Goal: Task Accomplishment & Management: Manage account settings

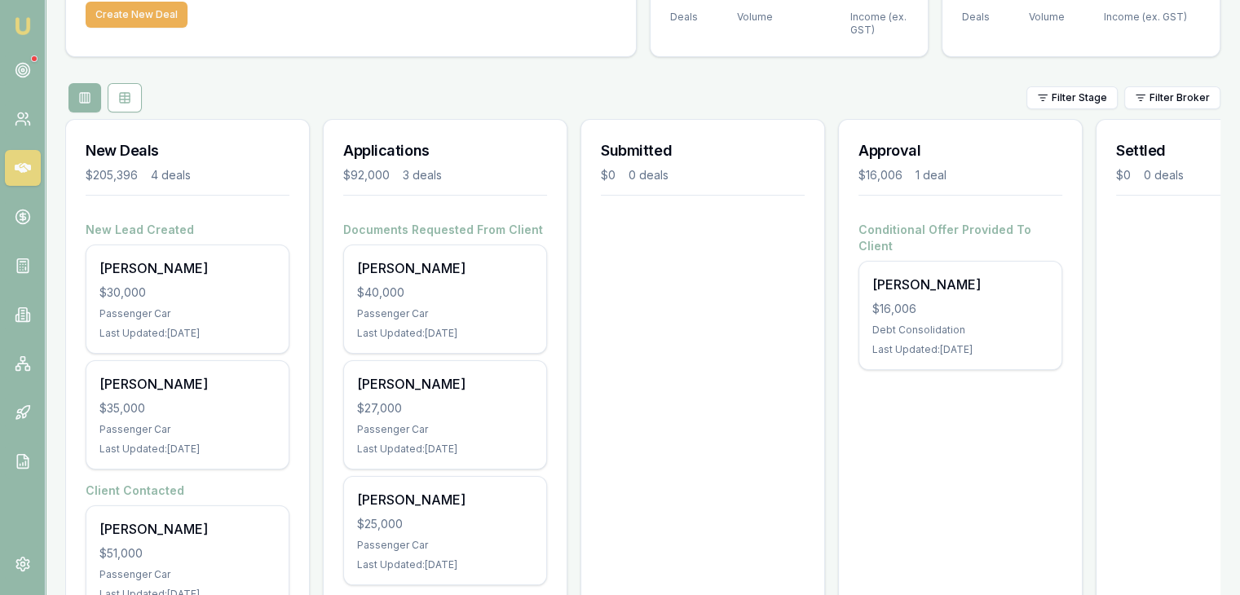
scroll to position [245, 0]
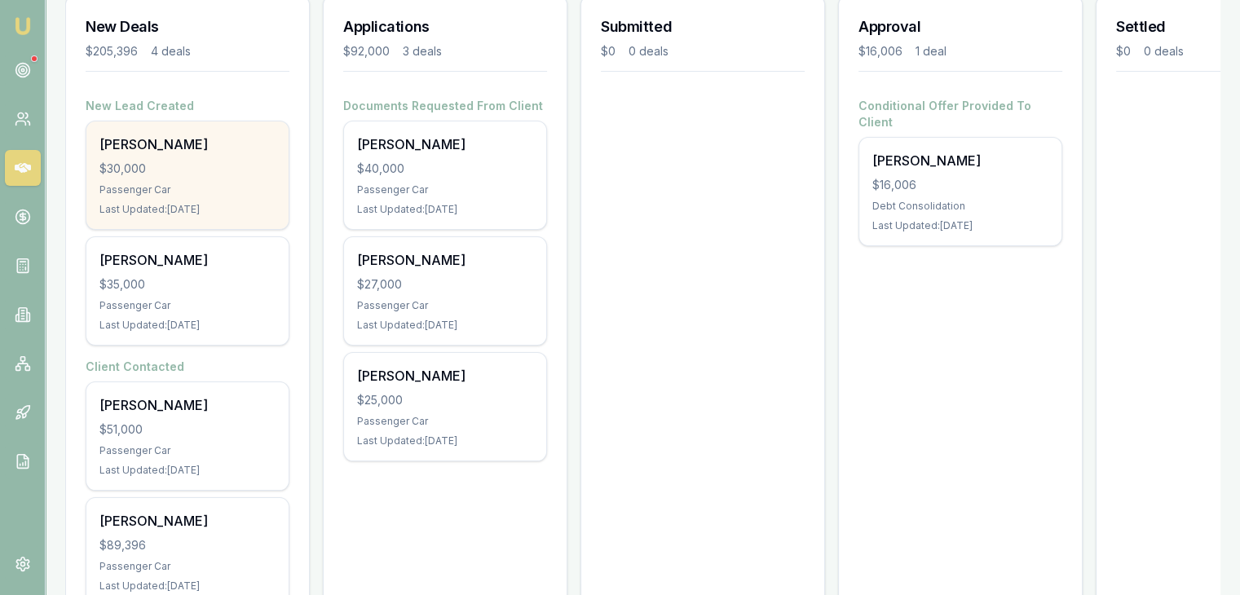
click at [156, 178] on div "Rene Bundal $30,000 Passenger Car Last Updated: 5 days ago" at bounding box center [187, 175] width 202 height 108
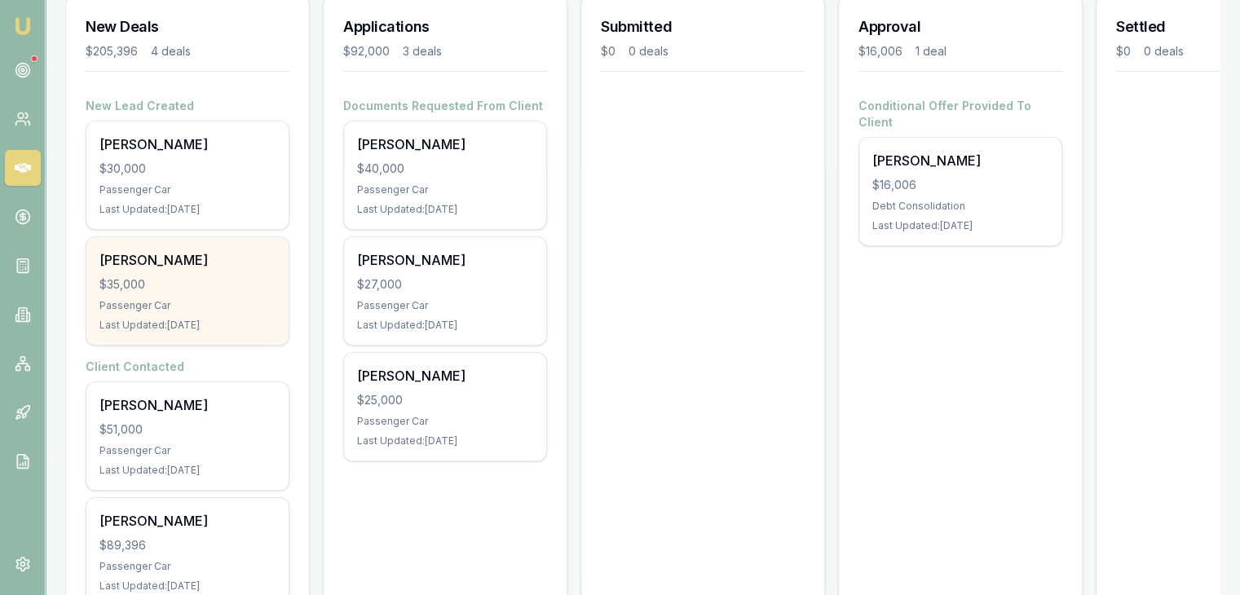
click at [140, 293] on div "Nicholas Ryan $35,000 Passenger Car Last Updated: 12 days ago" at bounding box center [187, 291] width 202 height 108
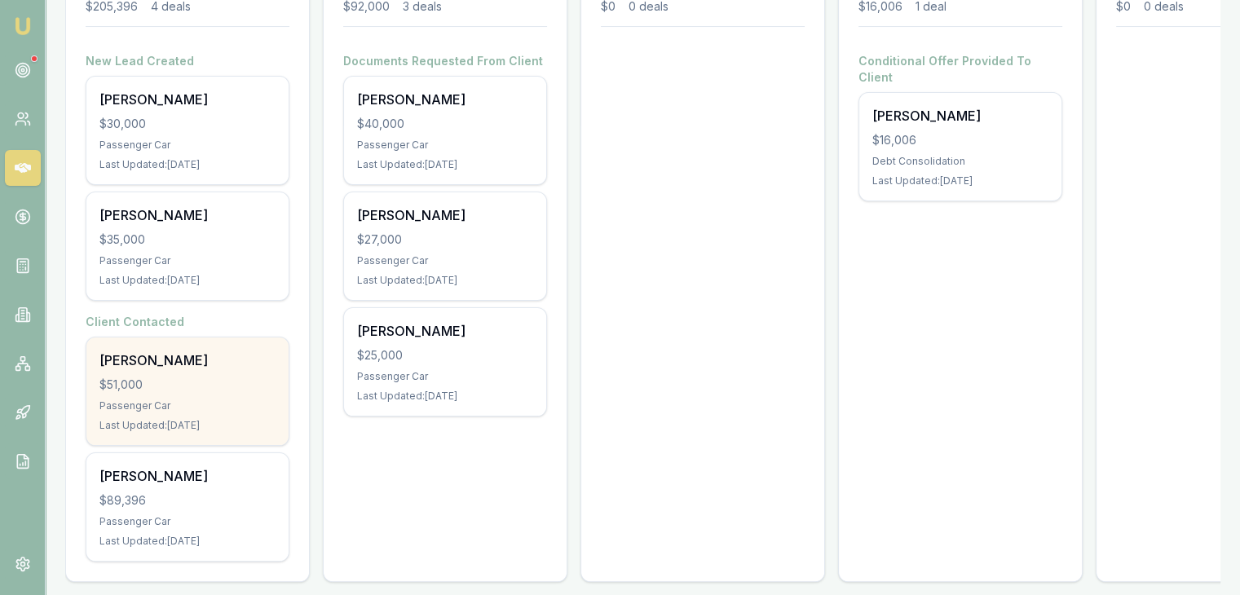
scroll to position [313, 0]
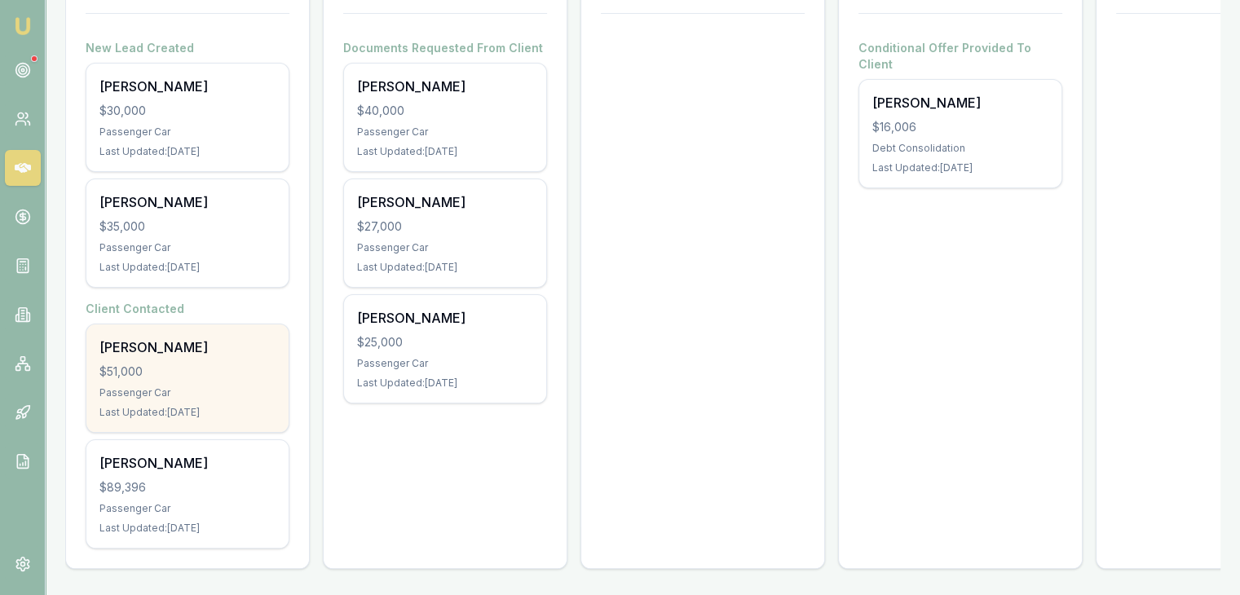
click at [180, 364] on div "$51,000" at bounding box center [187, 372] width 176 height 16
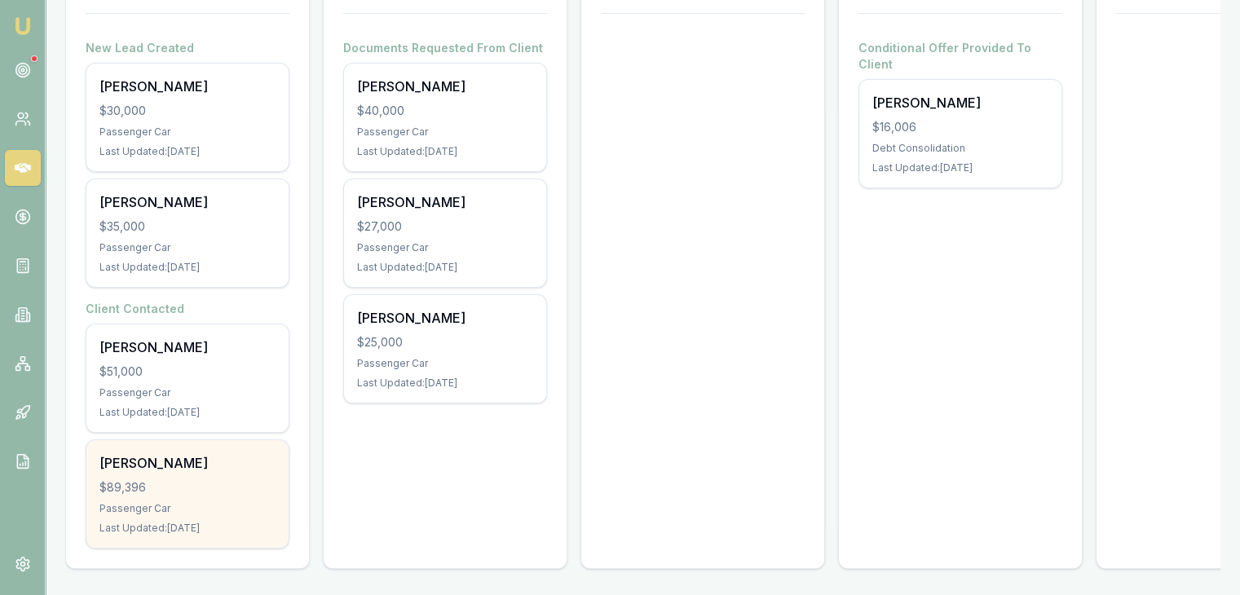
click at [133, 502] on div "Passenger Car" at bounding box center [187, 508] width 176 height 13
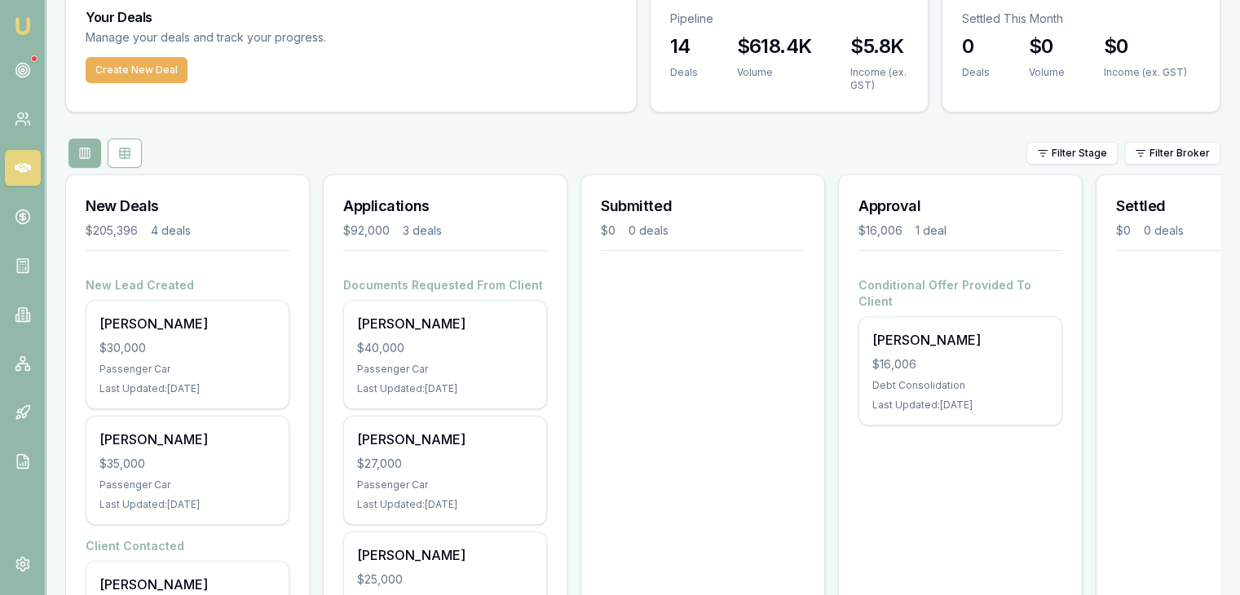
scroll to position [0, 0]
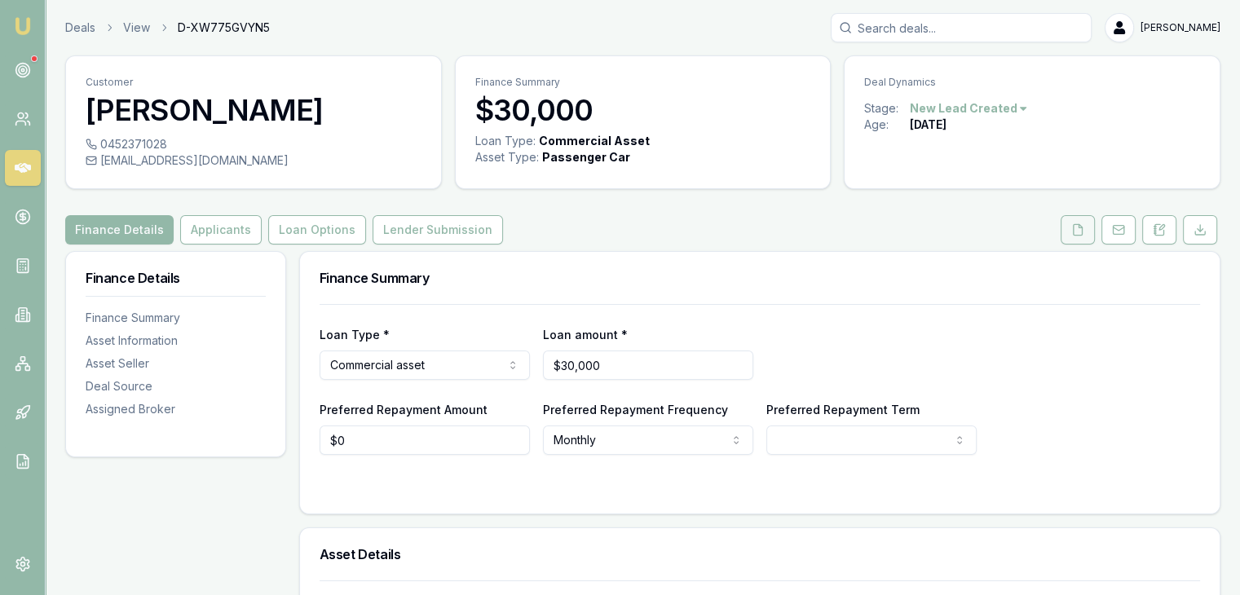
click at [1080, 236] on button at bounding box center [1078, 229] width 34 height 29
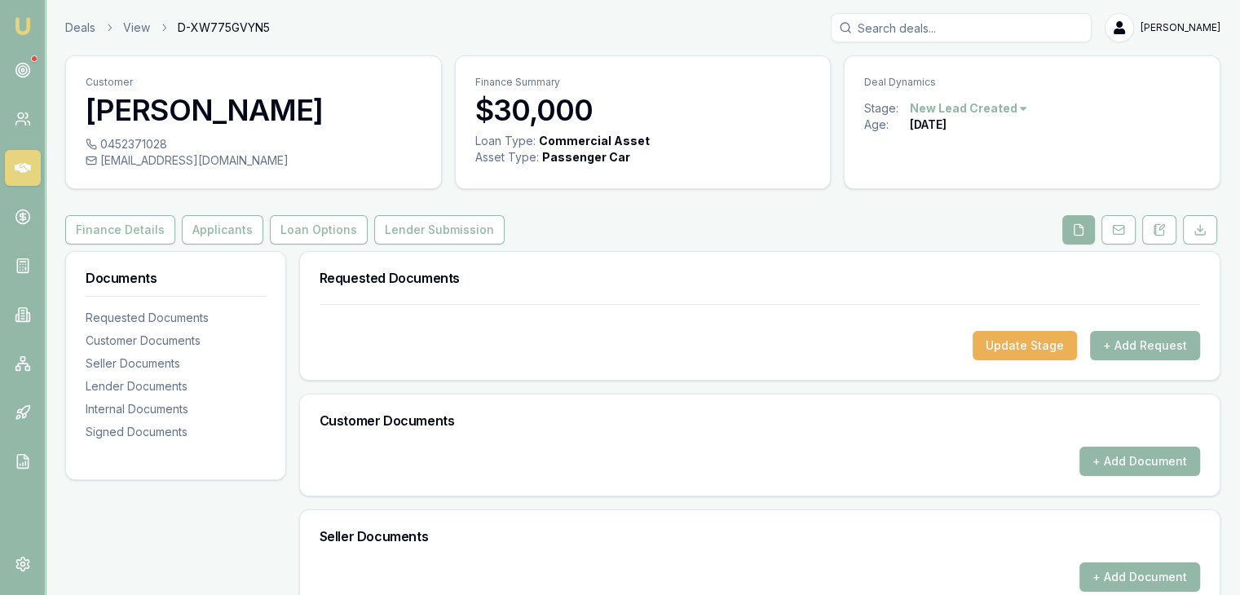
click at [1018, 108] on html "Emu Broker Deals View D-XW775GVYN5 Baron Ketterman Toggle Menu Customer Rene Bu…" at bounding box center [620, 297] width 1240 height 595
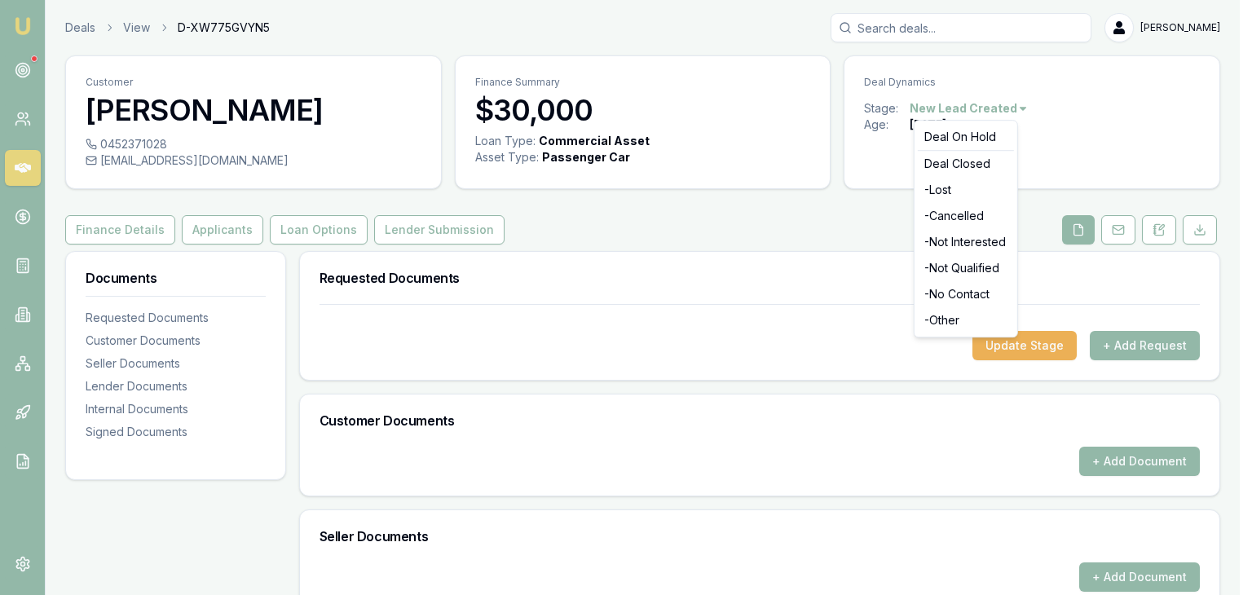
click at [633, 225] on html "Emu Broker Deals View D-XW775GVYN5 Baron Ketterman Toggle Menu Customer Rene Bu…" at bounding box center [626, 297] width 1252 height 595
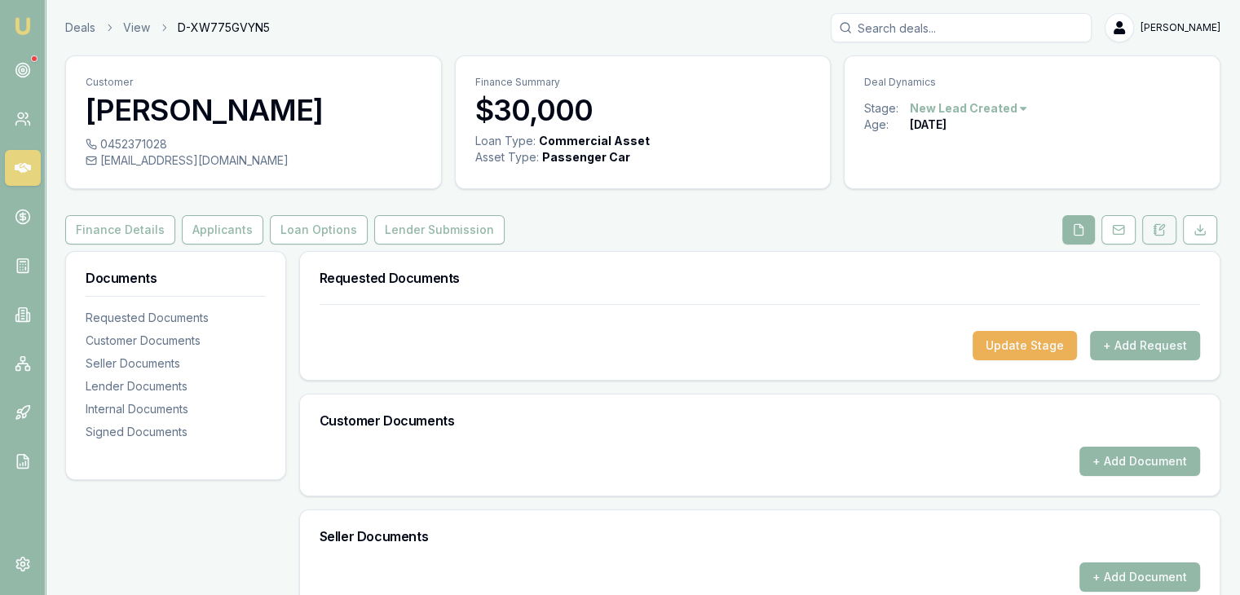
click at [1160, 228] on icon at bounding box center [1162, 227] width 5 height 5
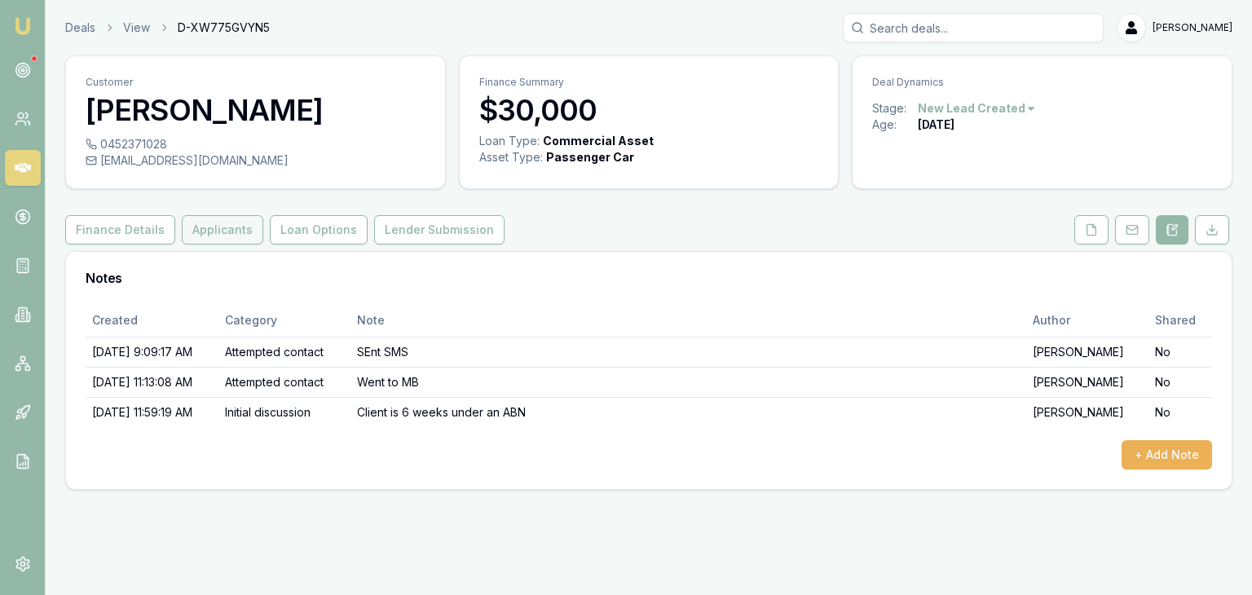
click at [210, 231] on button "Applicants" at bounding box center [223, 229] width 82 height 29
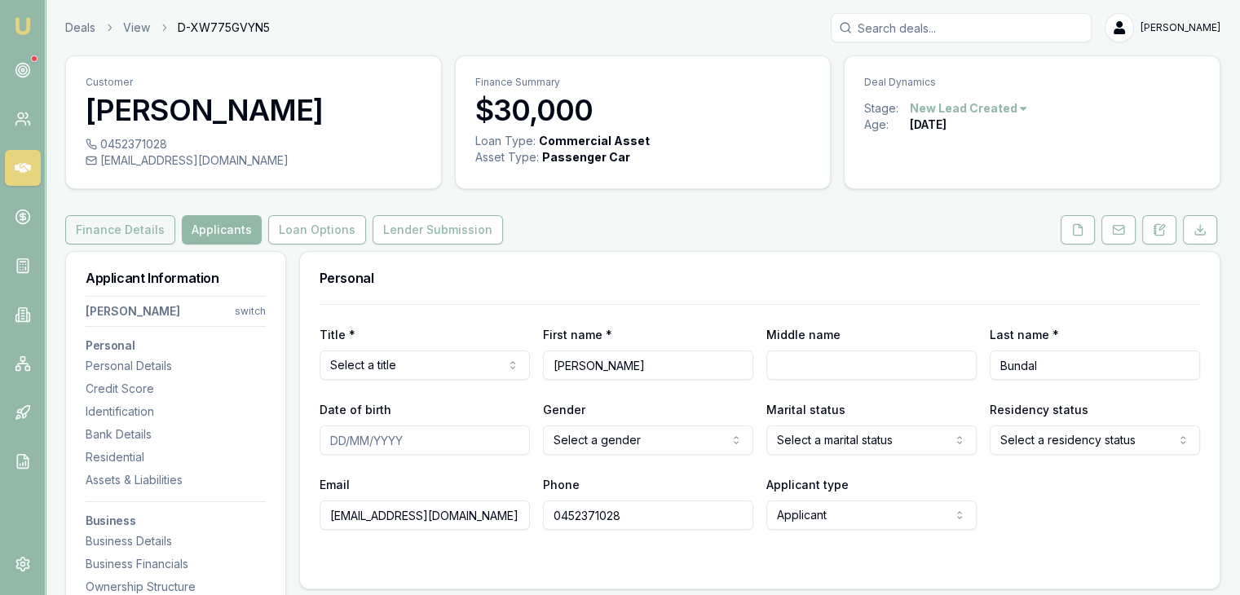
click at [102, 227] on button "Finance Details" at bounding box center [120, 229] width 110 height 29
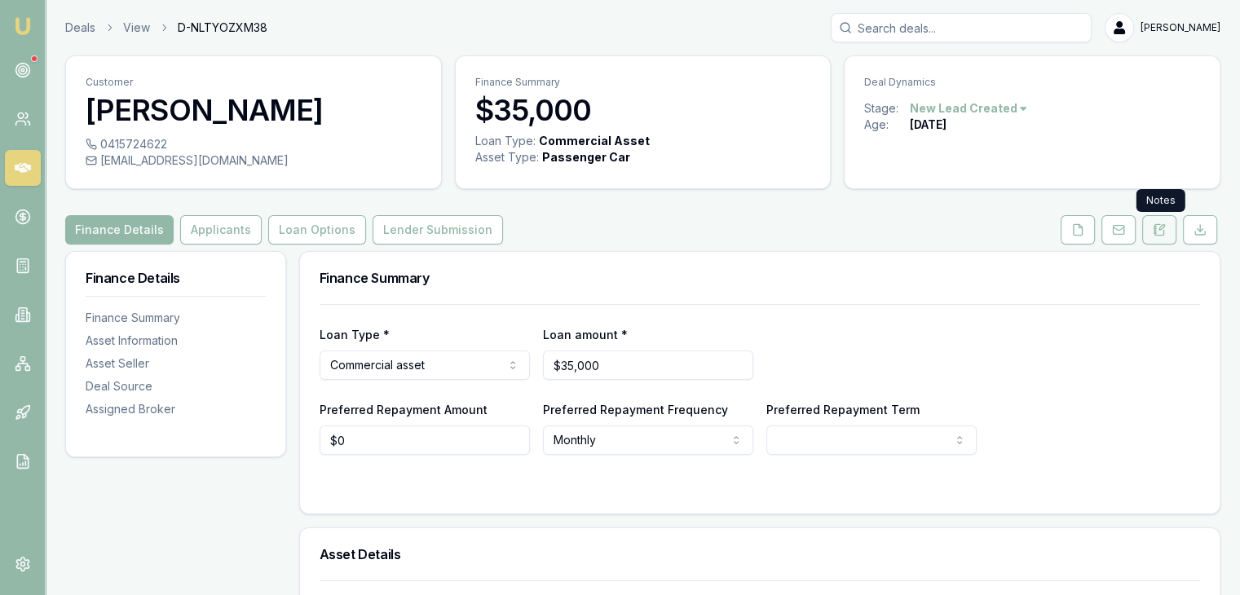
click at [1160, 228] on icon at bounding box center [1159, 229] width 13 height 13
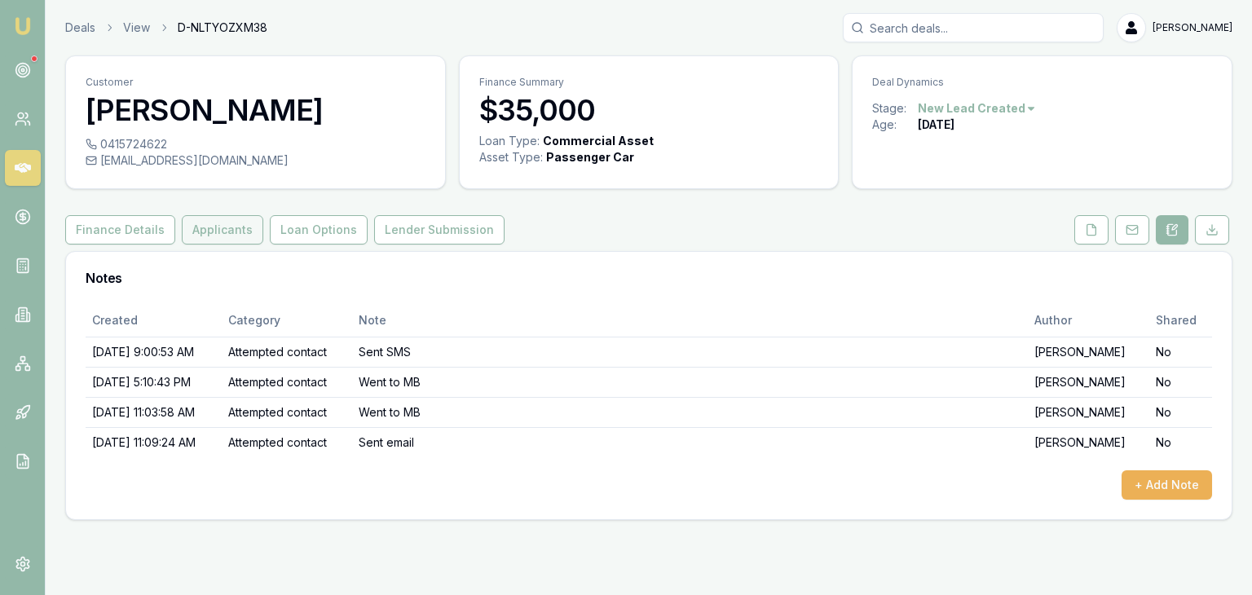
click at [222, 222] on button "Applicants" at bounding box center [223, 229] width 82 height 29
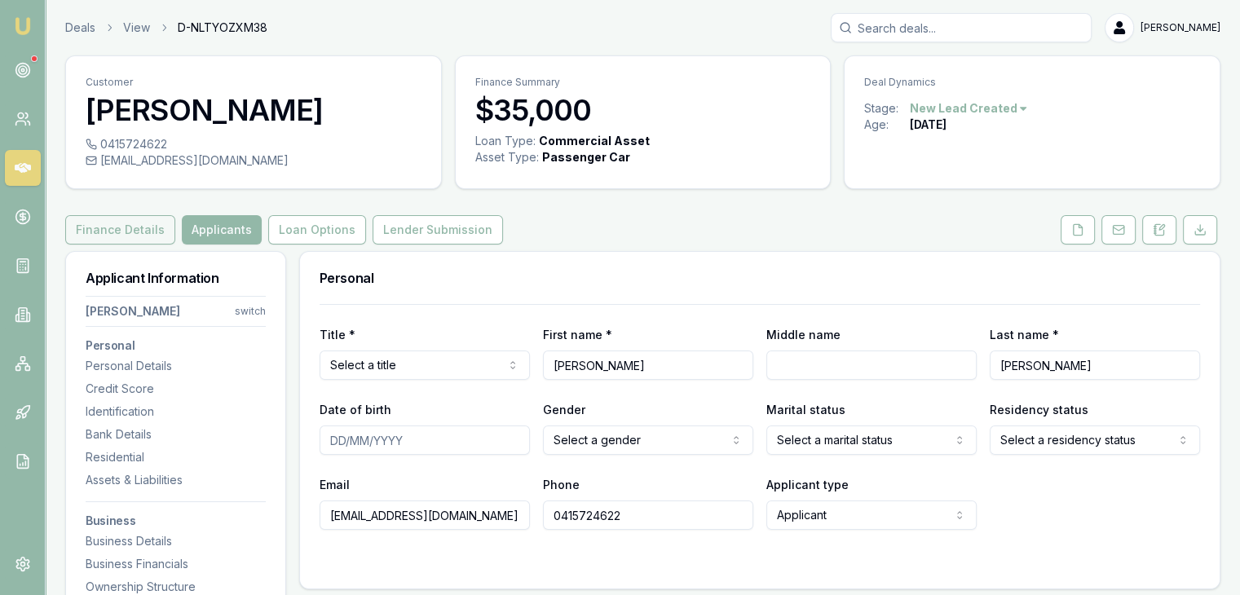
click at [139, 232] on button "Finance Details" at bounding box center [120, 229] width 110 height 29
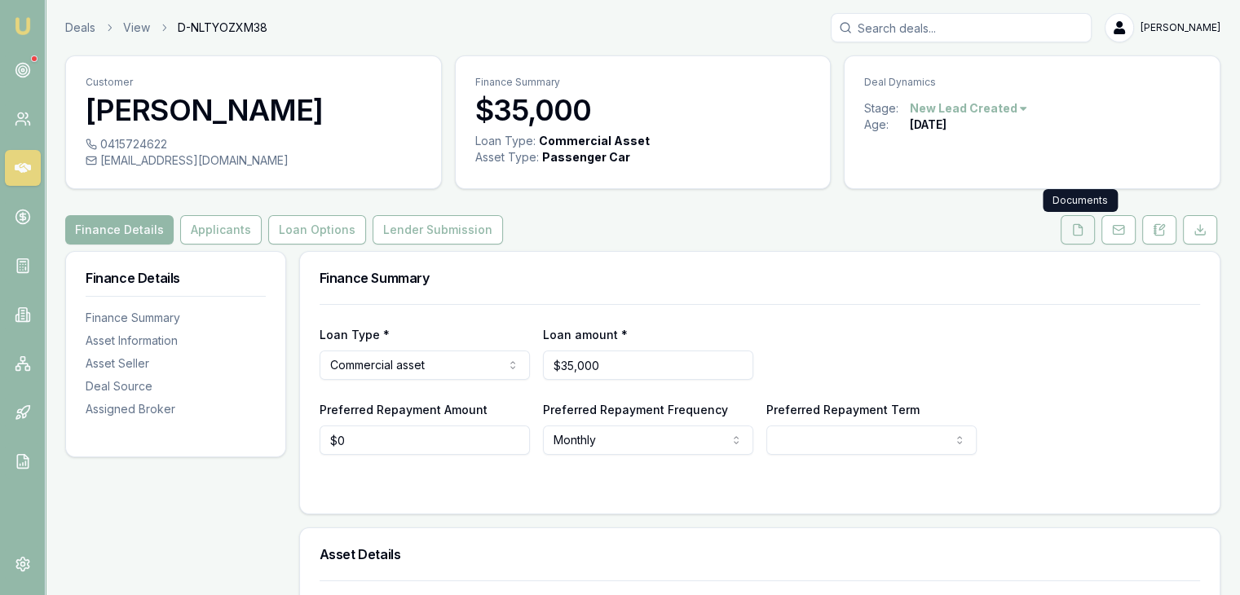
click at [1080, 232] on icon at bounding box center [1077, 229] width 13 height 13
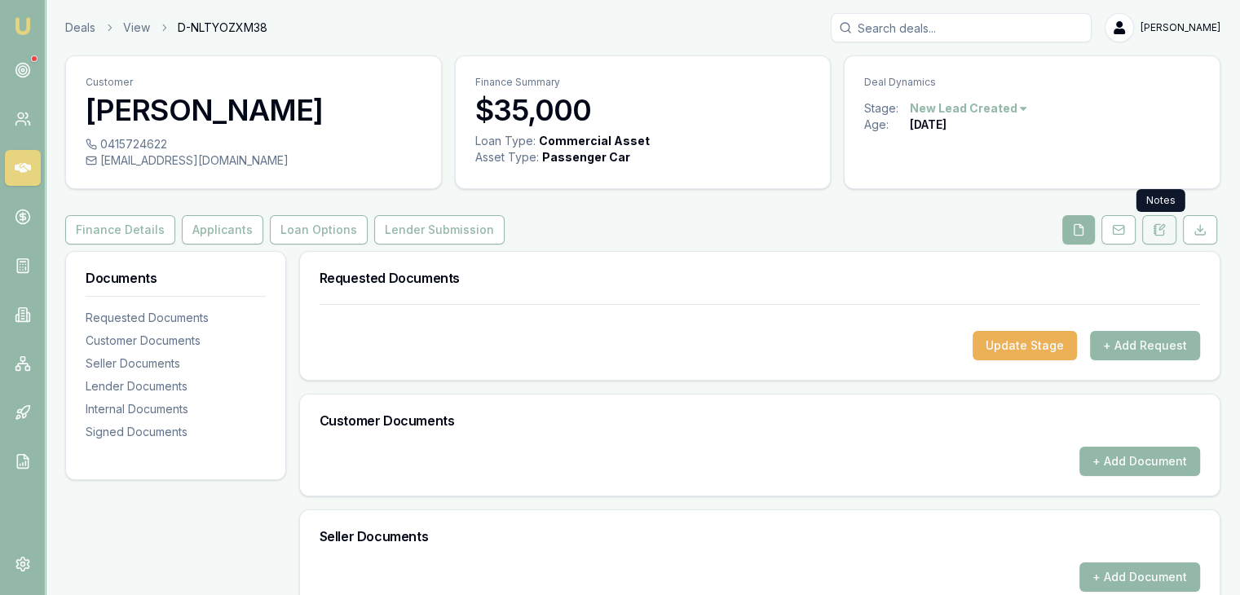
click at [1161, 229] on icon at bounding box center [1162, 227] width 5 height 5
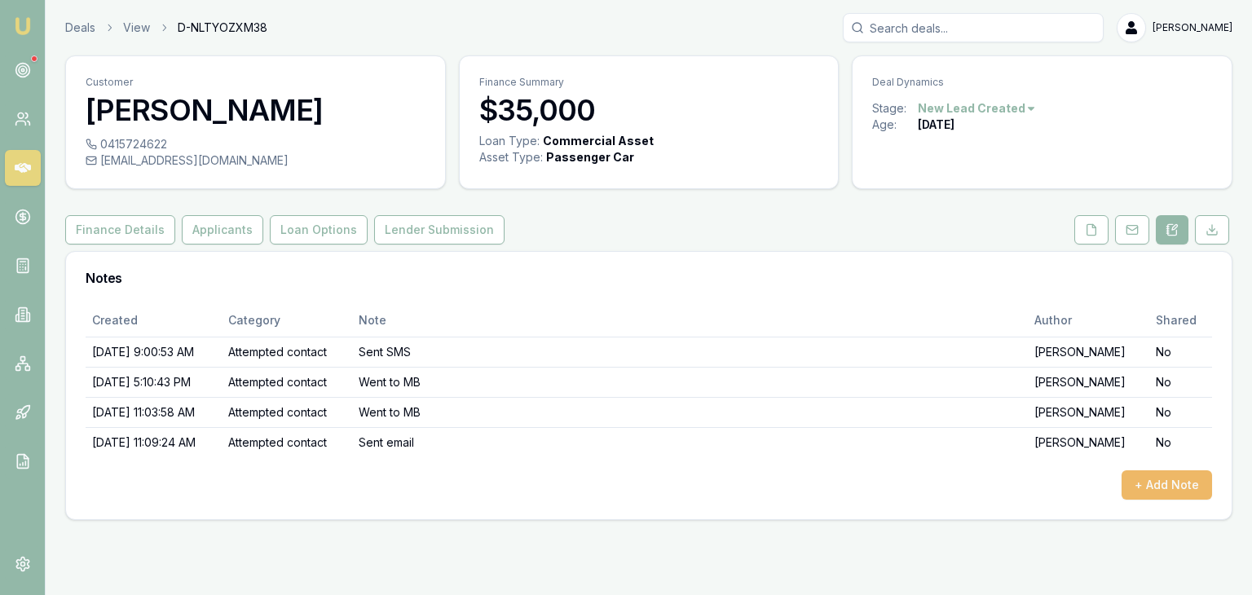
click at [1159, 483] on button "+ Add Note" at bounding box center [1167, 485] width 91 height 29
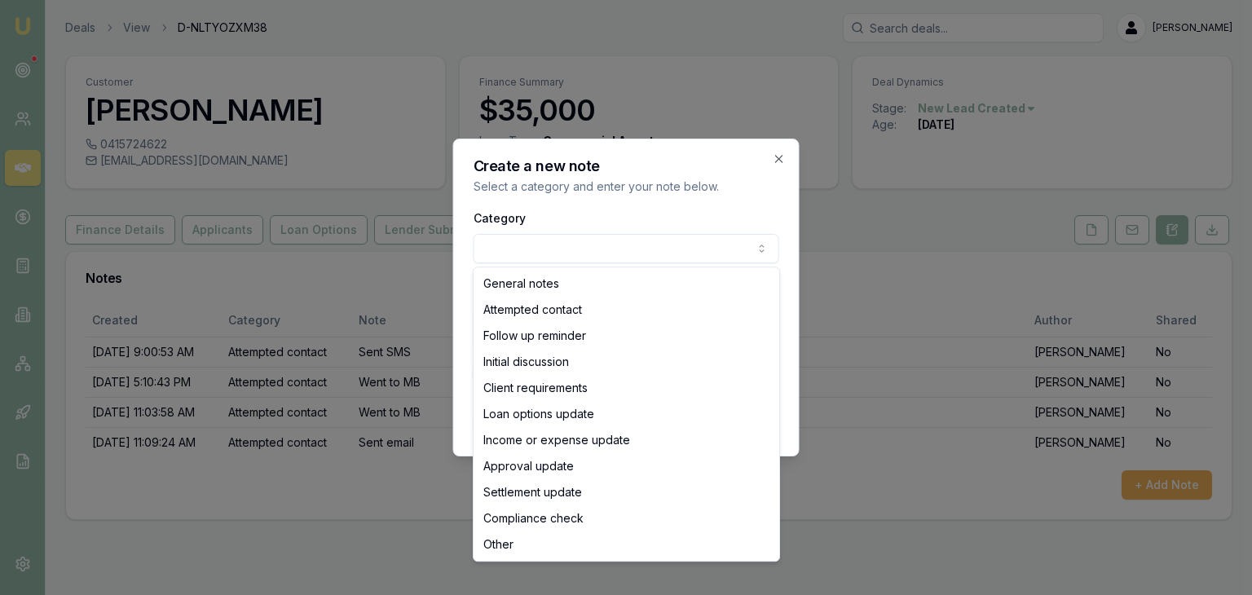
click at [550, 253] on body "Emu Broker Deals View D-NLTYOZXM38 Baron Ketterman Toggle Menu Customer Nichola…" at bounding box center [626, 297] width 1252 height 595
select select "ATTEMPTED_CONTACT"
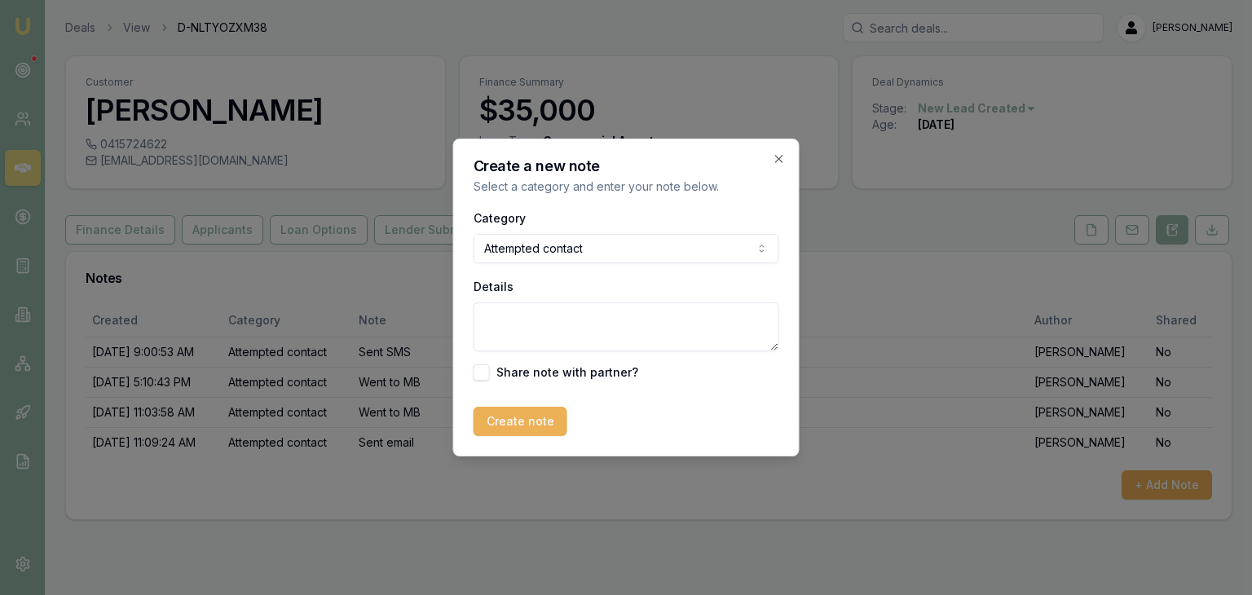
click at [536, 319] on textarea "Details" at bounding box center [627, 327] width 306 height 49
type textarea "went to MB"
click at [511, 425] on button "Create note" at bounding box center [521, 421] width 94 height 29
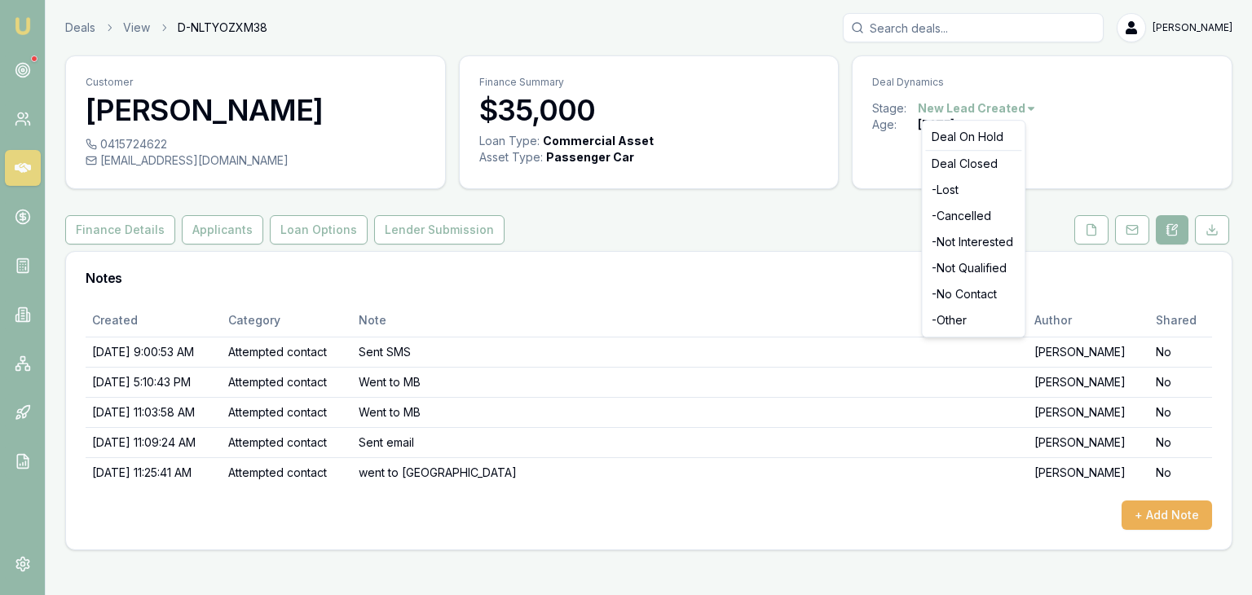
click at [1025, 104] on html "Emu Broker Deals View D-NLTYOZXM38 Baron Ketterman Toggle Menu Customer Nichola…" at bounding box center [626, 297] width 1252 height 595
click at [952, 293] on div "- No Contact" at bounding box center [974, 294] width 96 height 26
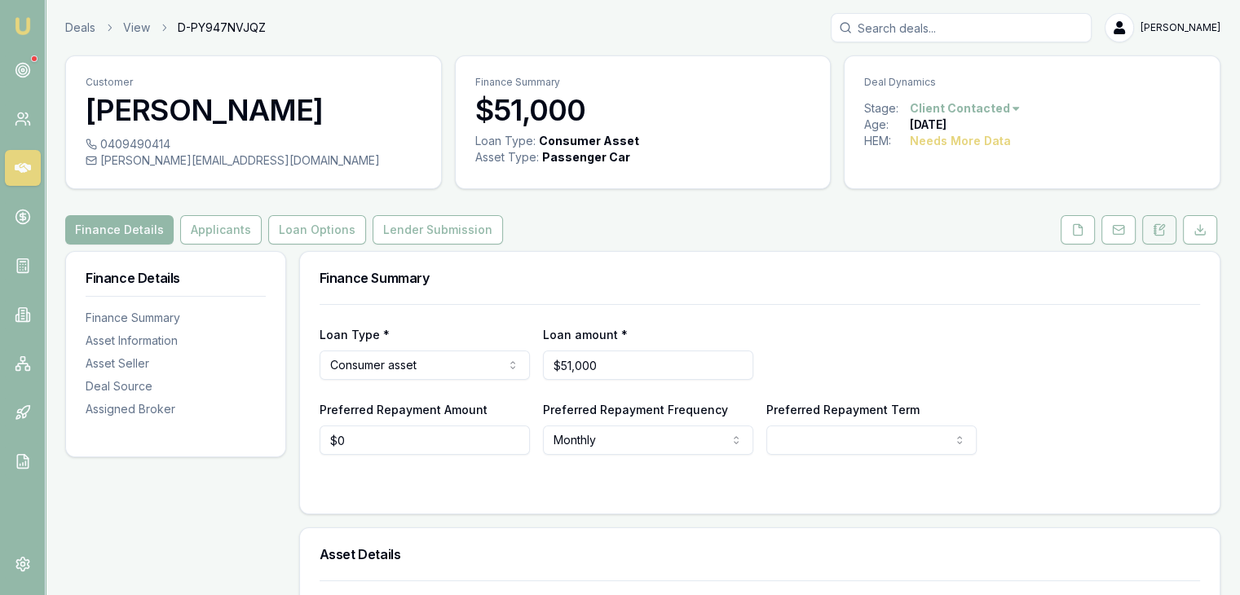
click at [1160, 228] on icon at bounding box center [1162, 227] width 5 height 5
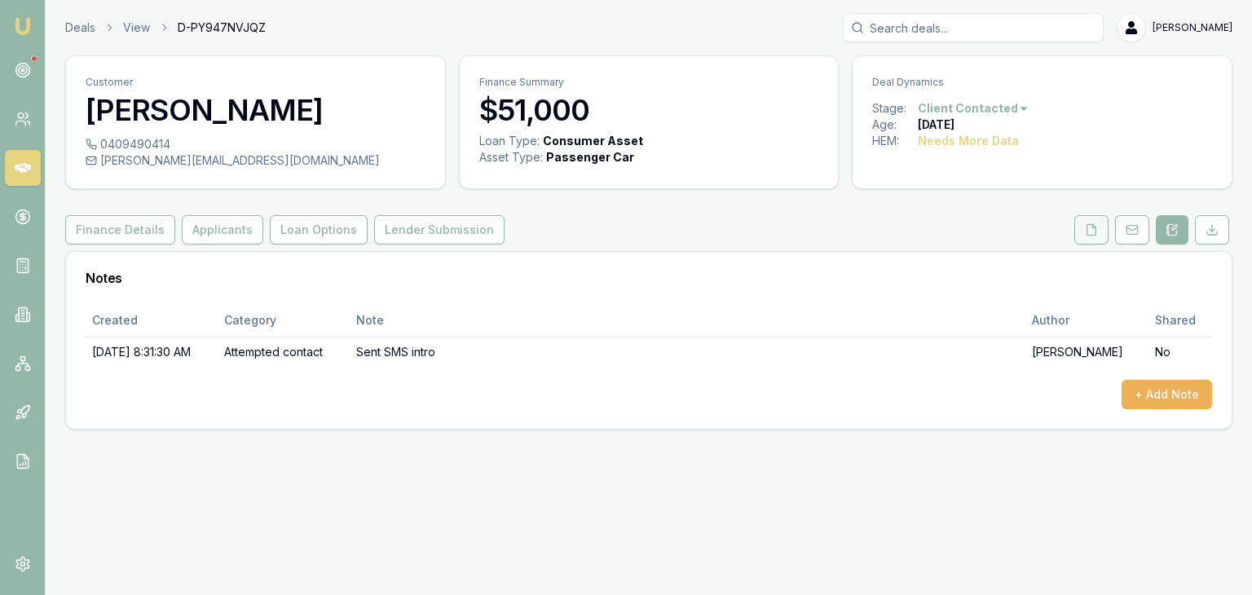
click at [1088, 232] on icon at bounding box center [1091, 229] width 13 height 13
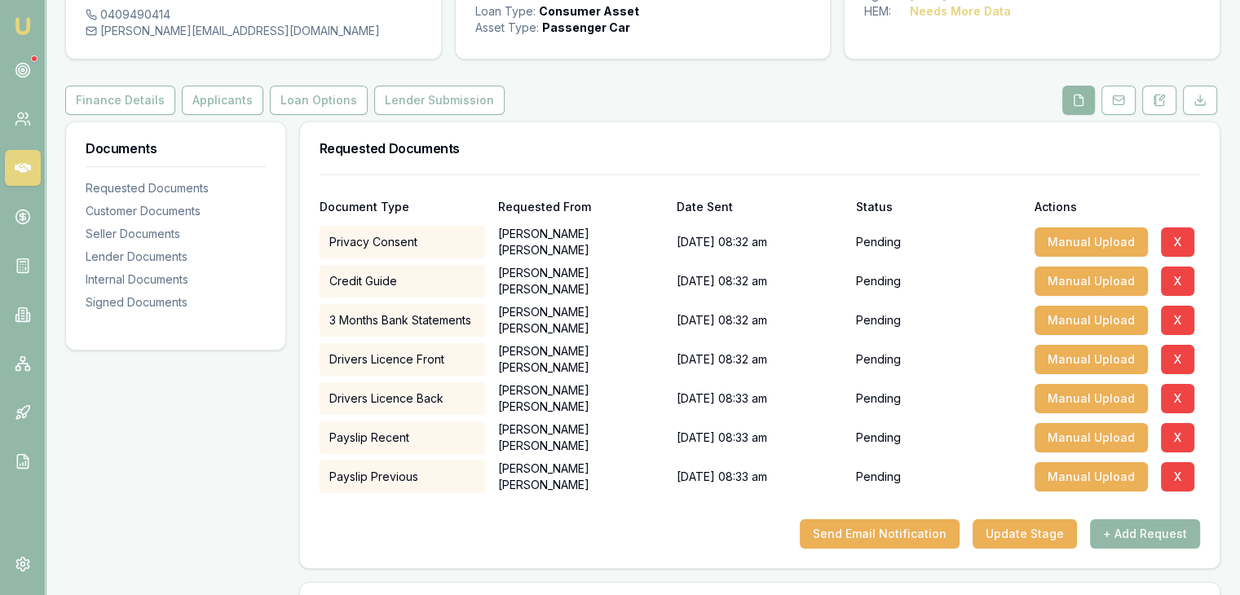
scroll to position [163, 0]
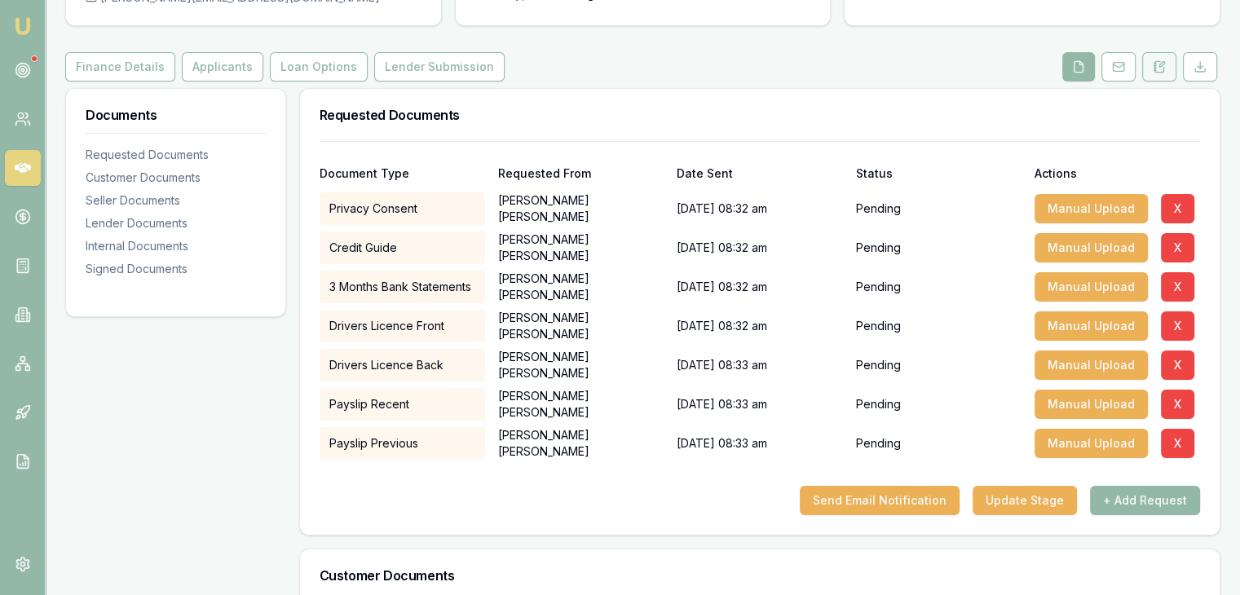
click at [1159, 63] on icon at bounding box center [1159, 66] width 13 height 13
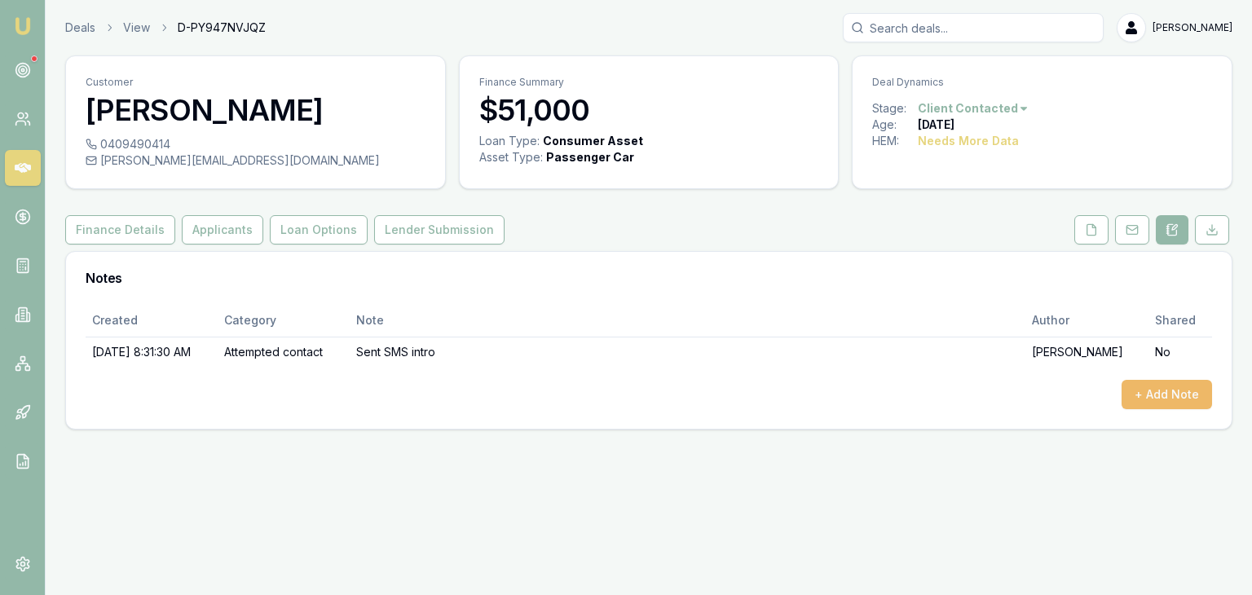
click at [1158, 394] on button "+ Add Note" at bounding box center [1167, 394] width 91 height 29
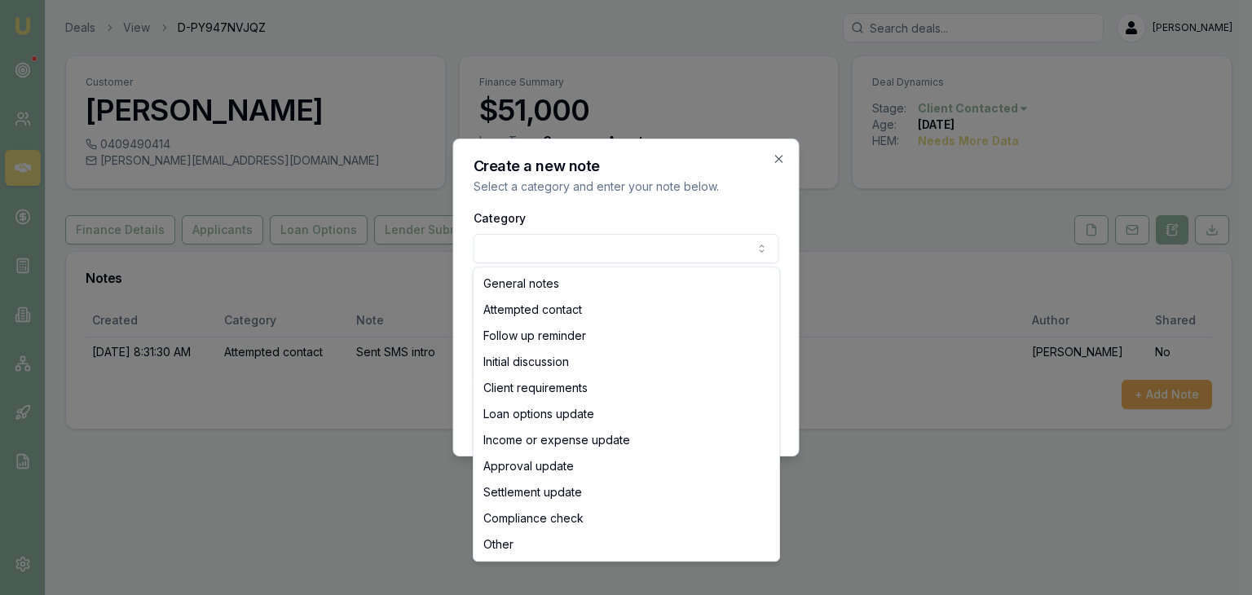
click at [527, 245] on body "Emu Broker Deals View D-PY947NVJQZ Baron Ketterman Toggle Menu Customer Paul Re…" at bounding box center [626, 297] width 1252 height 595
select select "ATTEMPTED_CONTACT"
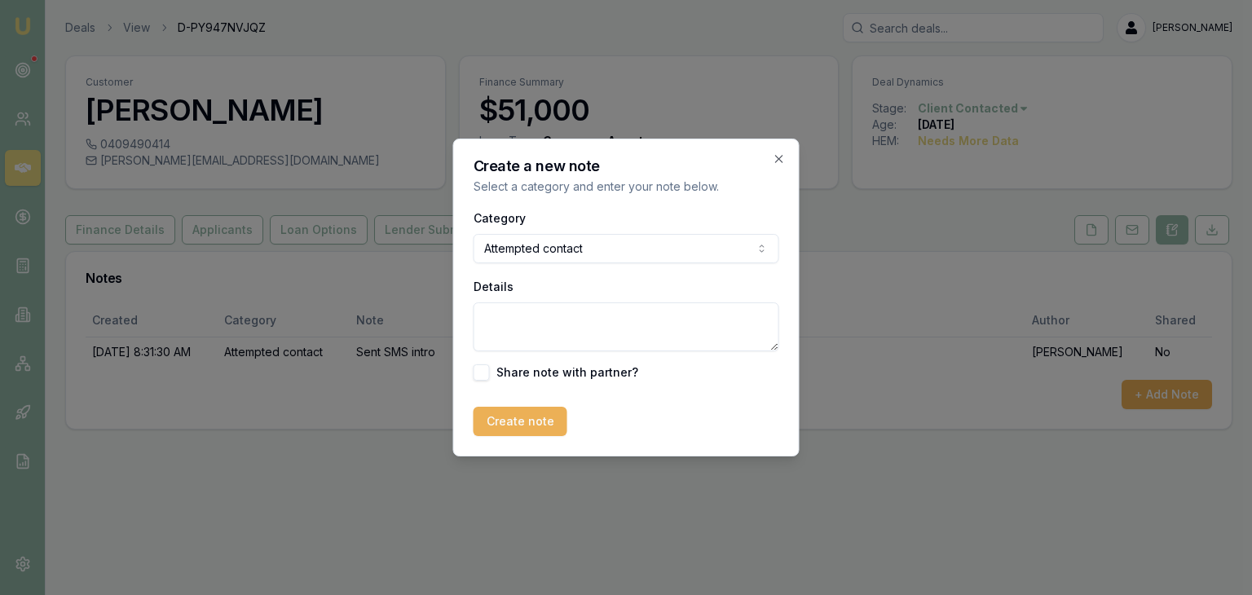
click at [608, 312] on textarea "Details" at bounding box center [627, 327] width 306 height 49
type textarea "Went to MB"
click at [520, 421] on button "Create note" at bounding box center [521, 421] width 94 height 29
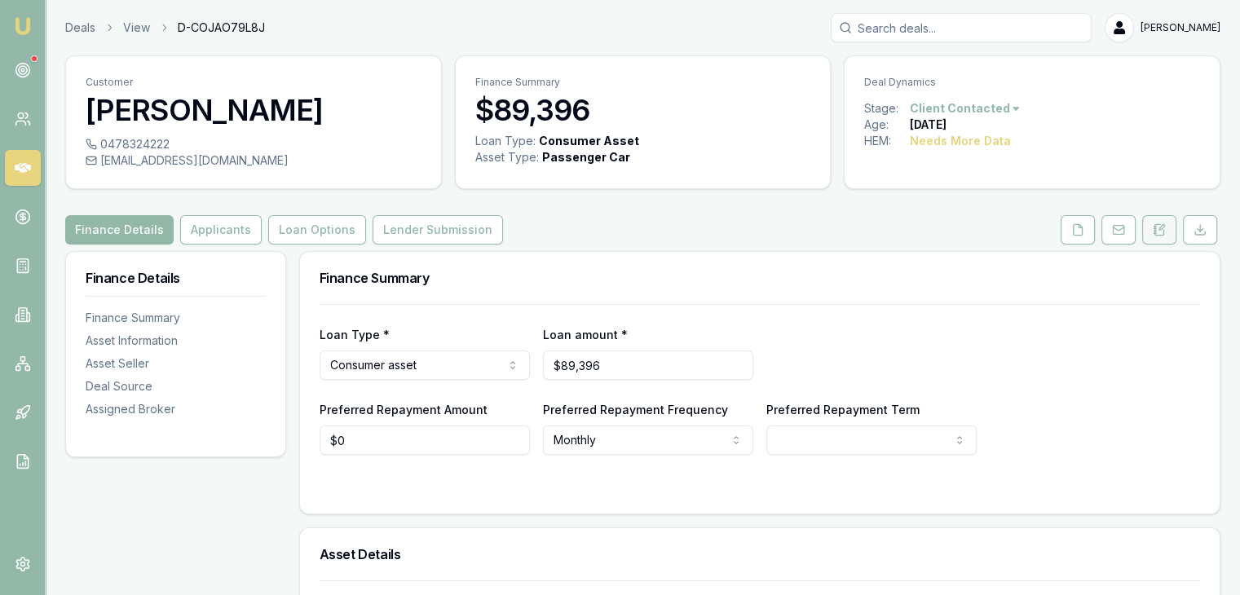
click at [1161, 230] on icon at bounding box center [1159, 229] width 13 height 13
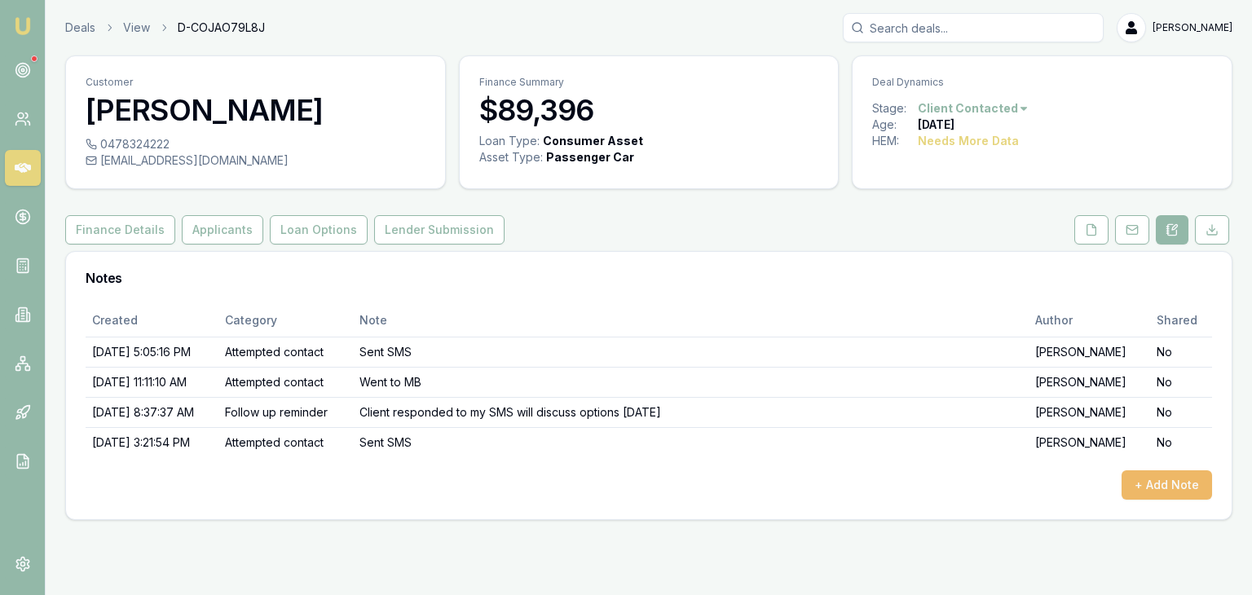
click at [1172, 486] on button "+ Add Note" at bounding box center [1167, 485] width 91 height 29
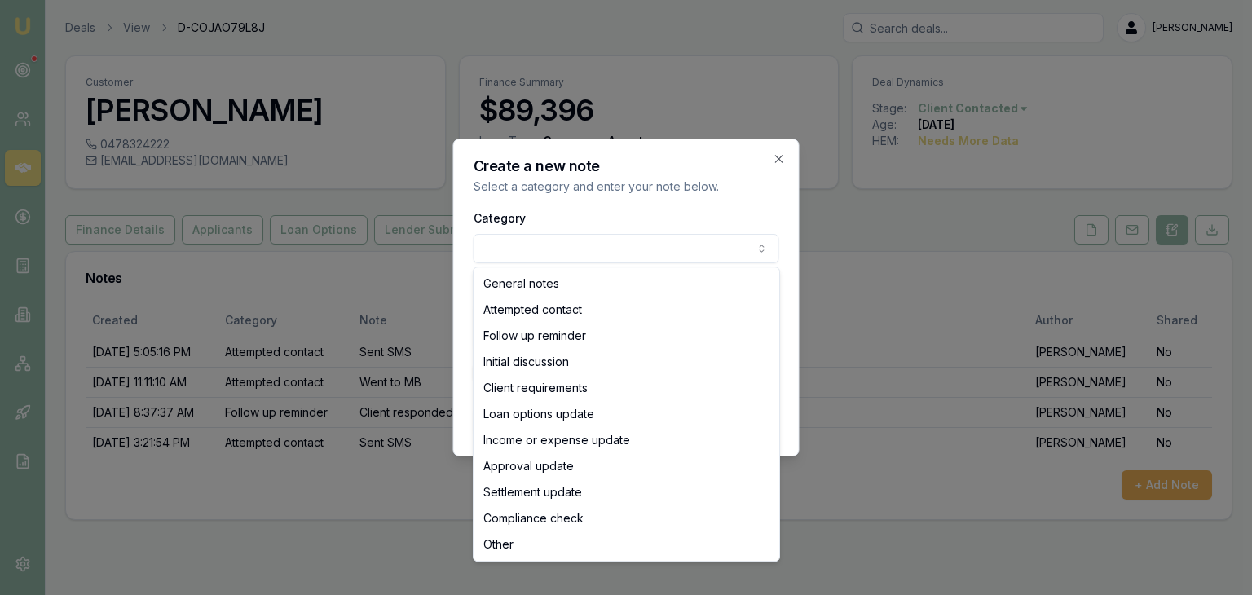
click at [658, 253] on body "Emu Broker Deals View D-COJAO79L8J [PERSON_NAME] Toggle Menu Customer [PERSON_N…" at bounding box center [626, 297] width 1252 height 595
select select "ATTEMPTED_CONTACT"
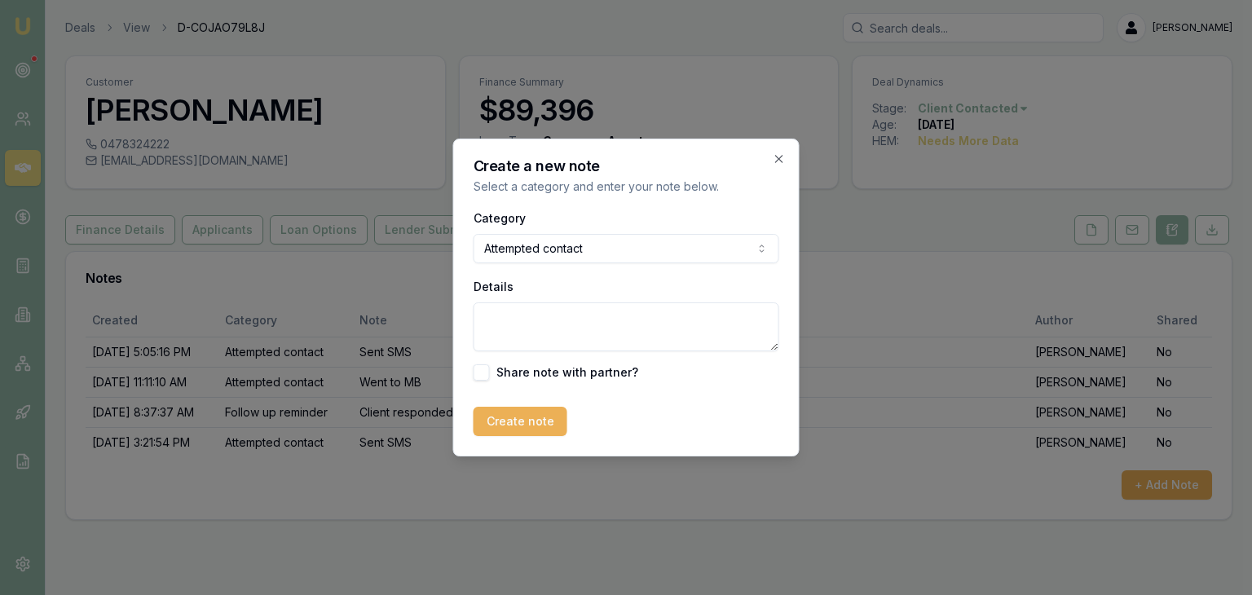
click at [498, 317] on textarea "Details" at bounding box center [627, 327] width 306 height 49
type textarea "Phone was off sent SMS"
click at [518, 427] on button "Create note" at bounding box center [521, 421] width 94 height 29
